Goal: Find specific page/section: Find specific page/section

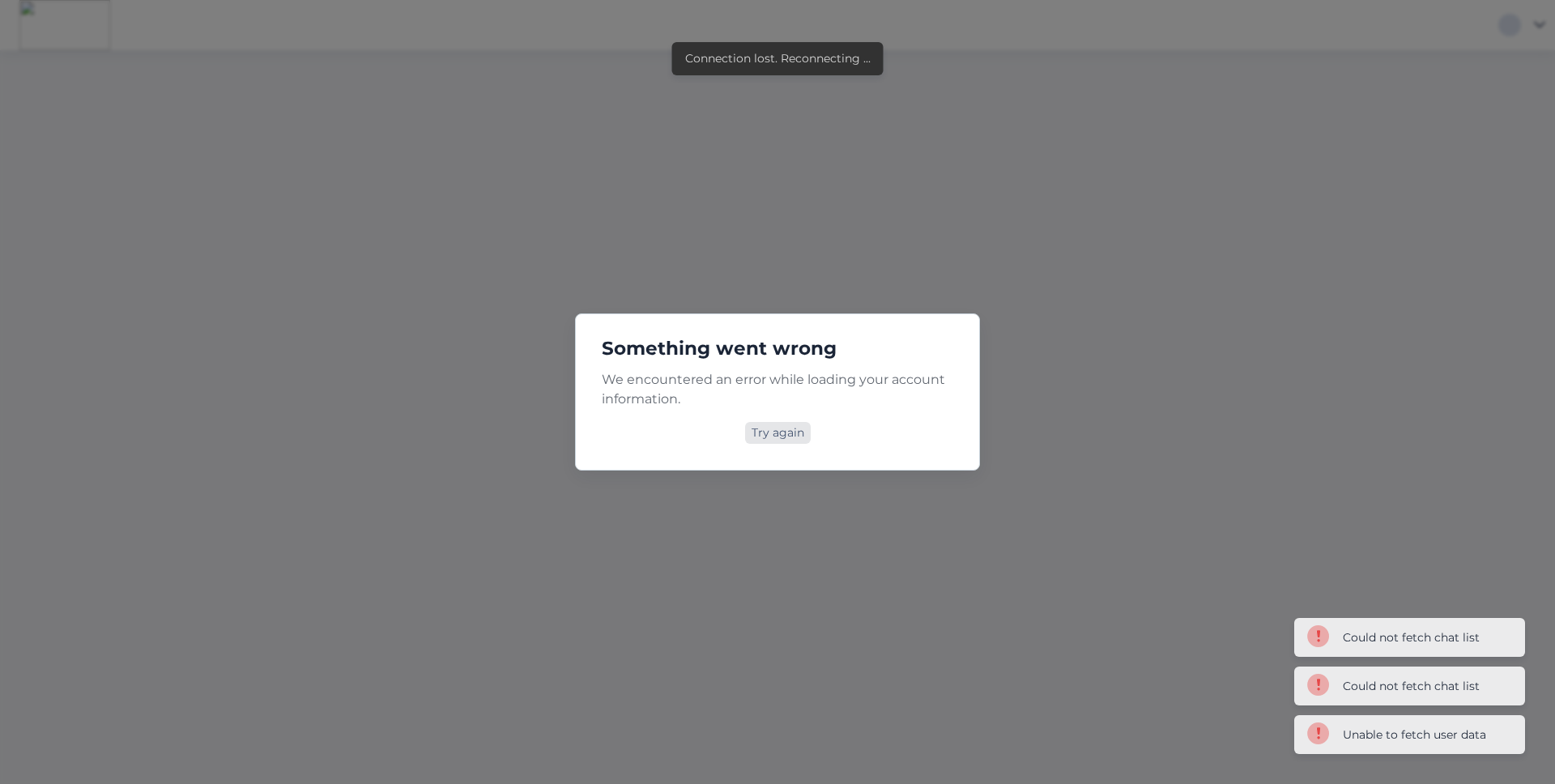
click at [803, 431] on div "Try again" at bounding box center [778, 433] width 65 height 22
